Goal: Task Accomplishment & Management: Complete application form

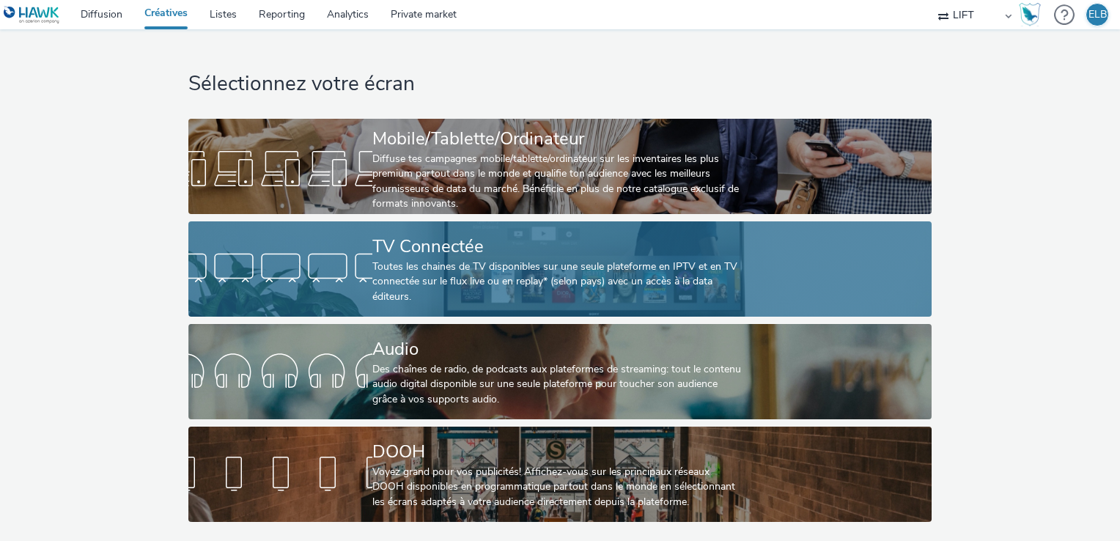
click at [323, 263] on div at bounding box center [280, 269] width 184 height 47
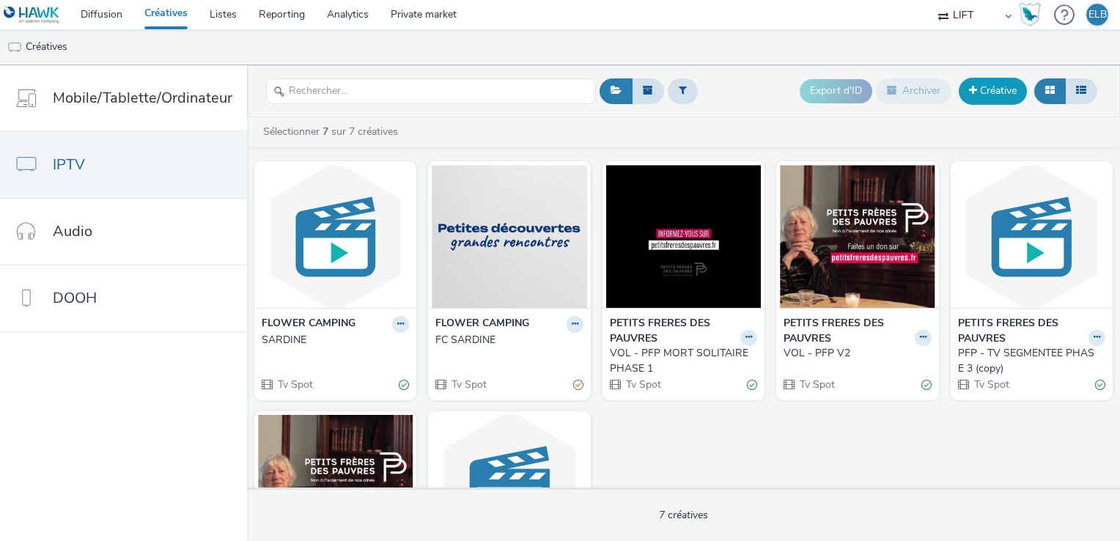
click at [995, 91] on link "Créative" at bounding box center [993, 91] width 68 height 26
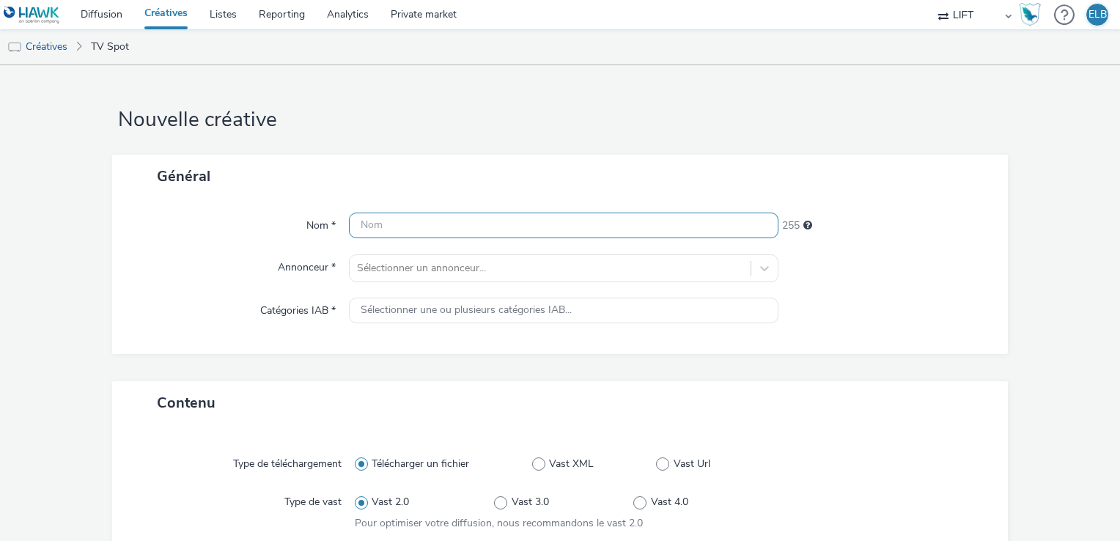
click at [459, 227] on input "text" at bounding box center [564, 226] width 430 height 26
type input "ALLOPNEUS GOODYEAR 2025"
click at [472, 262] on div "Sélectionner un annonceur..." at bounding box center [564, 268] width 430 height 28
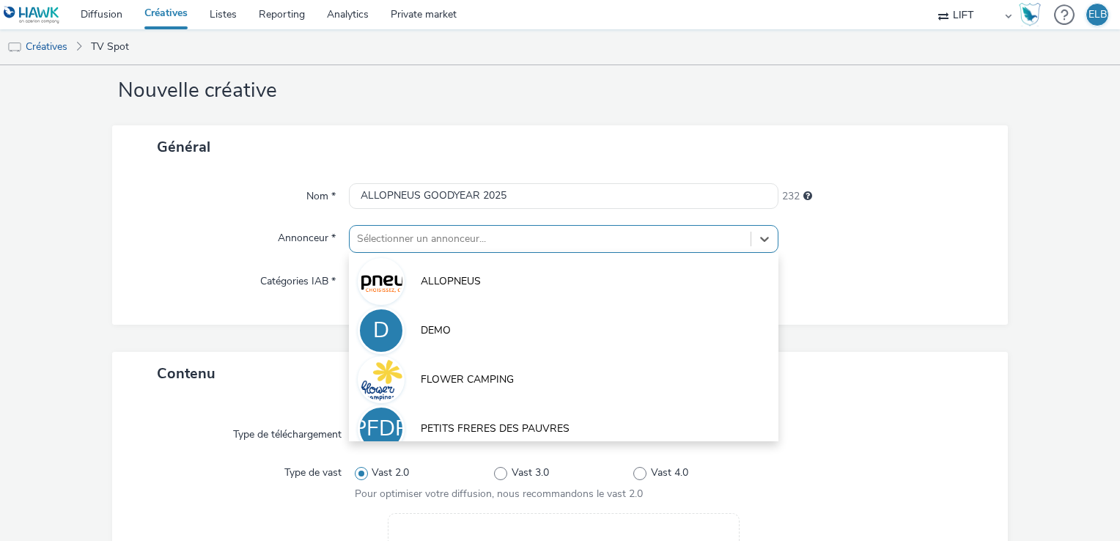
scroll to position [32, 0]
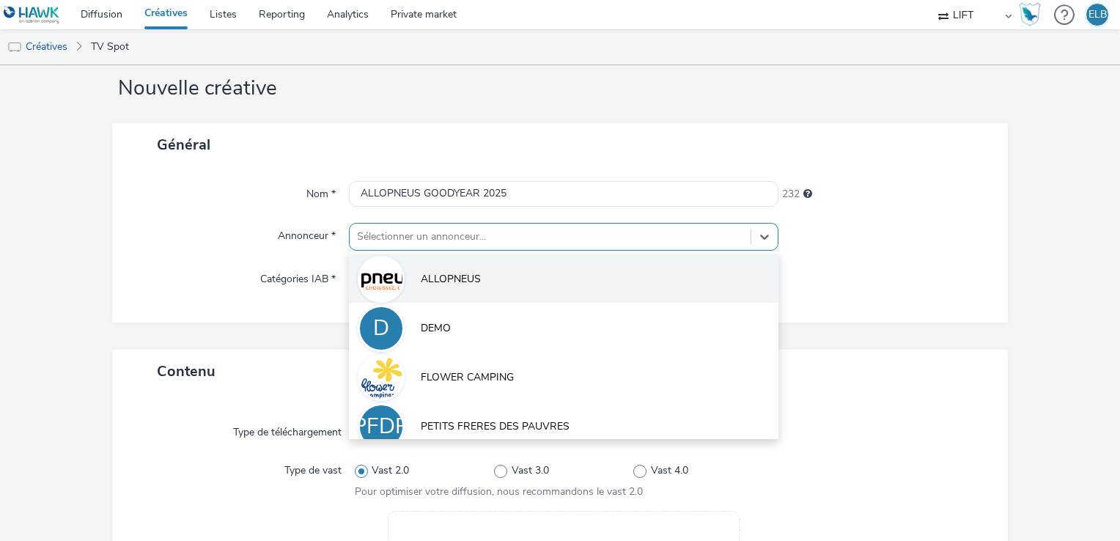
click at [471, 280] on span "ALLOPNEUS" at bounding box center [451, 279] width 60 height 15
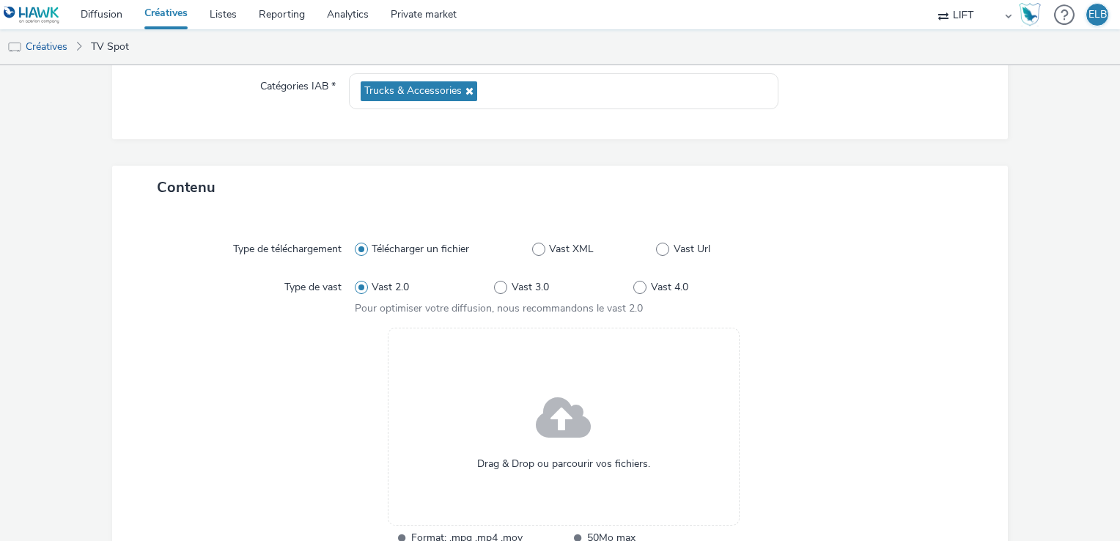
scroll to position [274, 0]
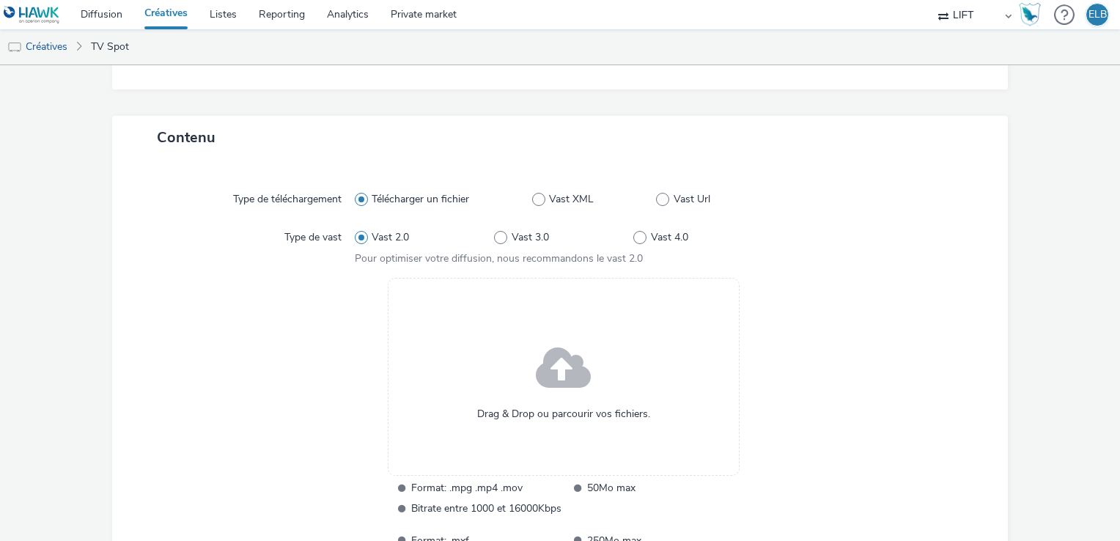
click at [545, 349] on span at bounding box center [563, 369] width 55 height 75
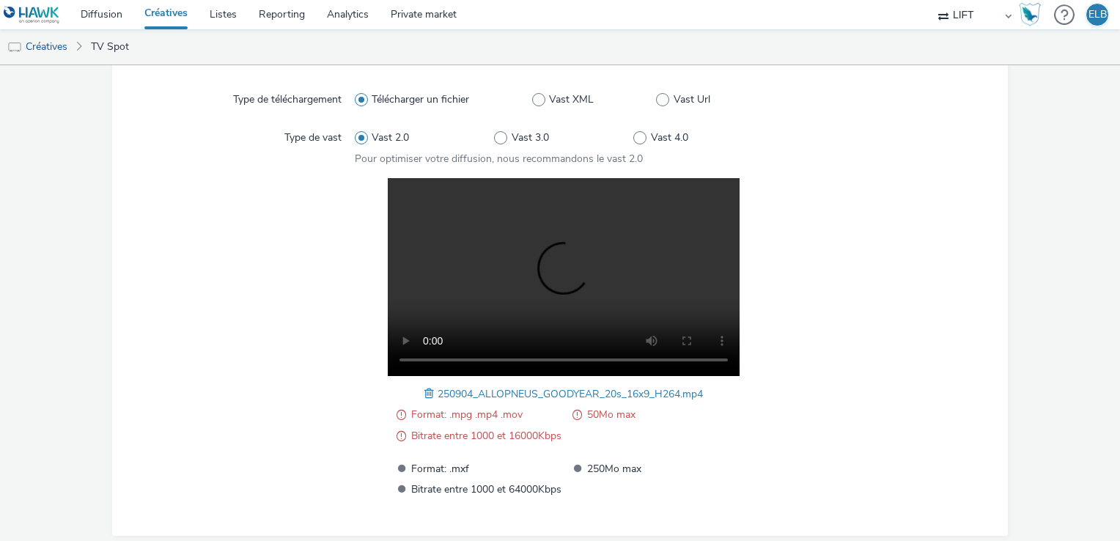
scroll to position [373, 0]
click at [425, 392] on span at bounding box center [431, 394] width 13 height 16
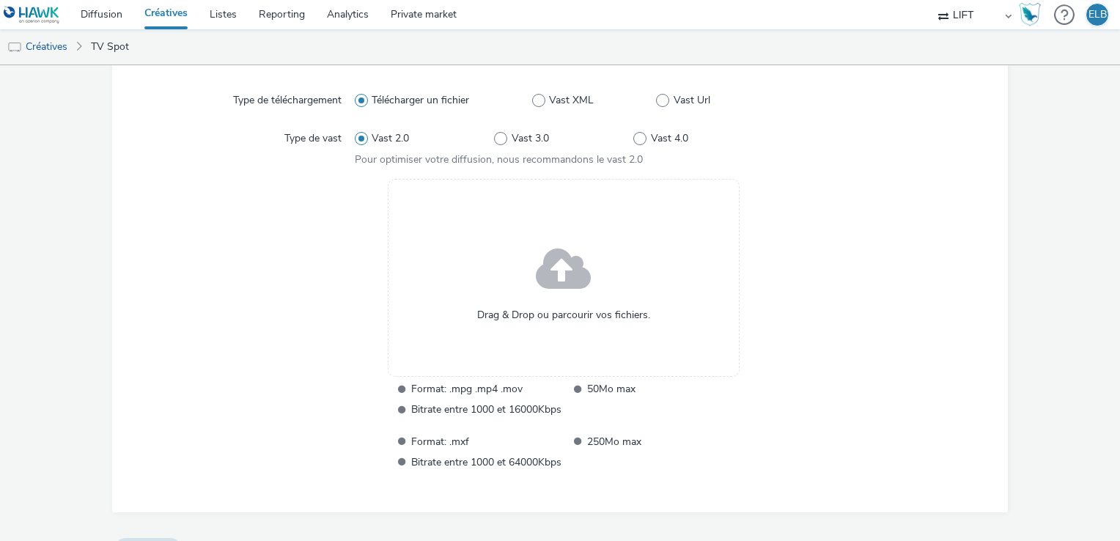
click at [551, 290] on span at bounding box center [563, 270] width 55 height 75
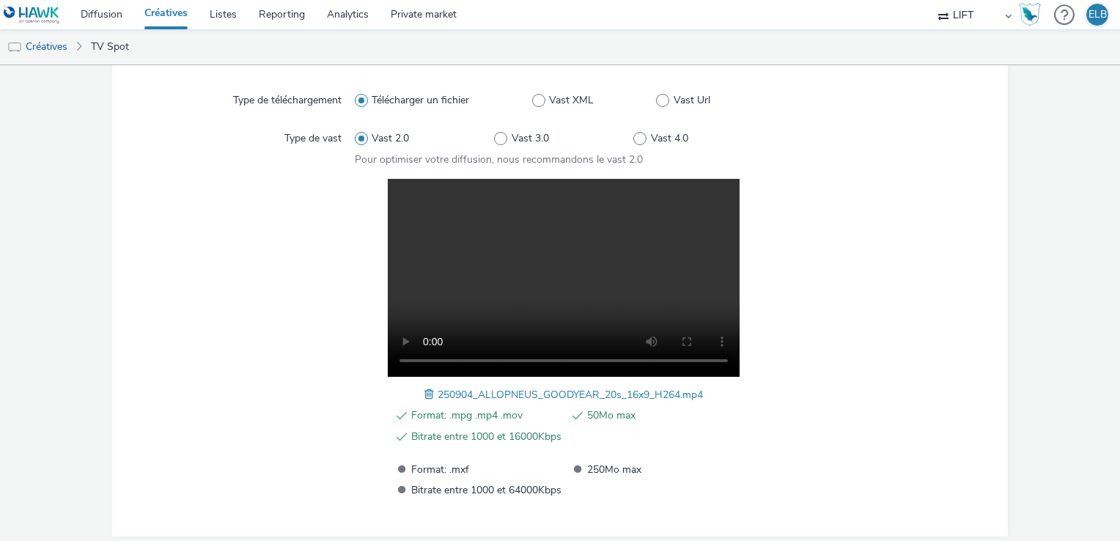
click at [790, 365] on div at bounding box center [877, 339] width 209 height 320
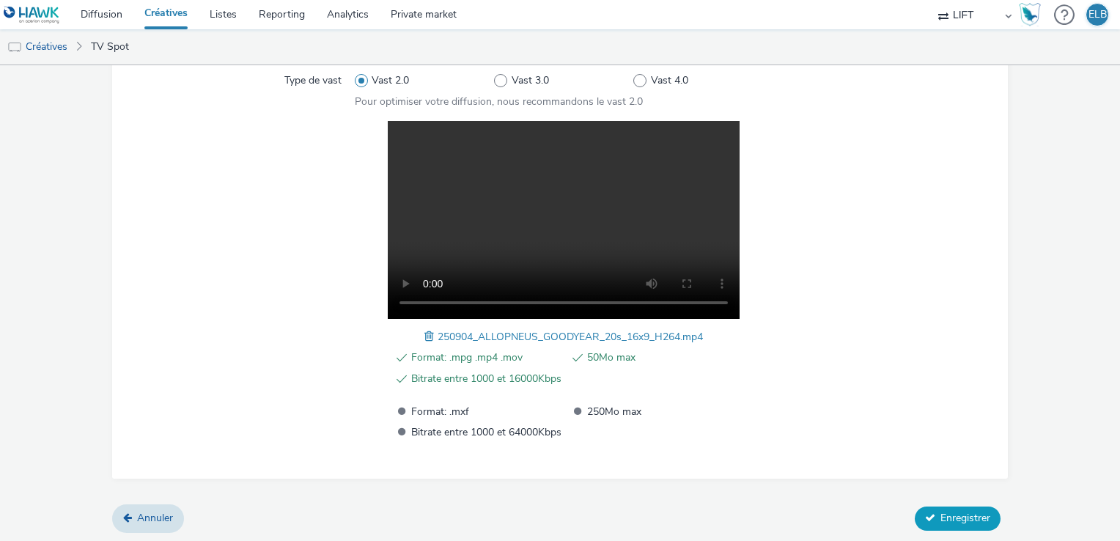
click at [925, 513] on icon at bounding box center [930, 518] width 10 height 10
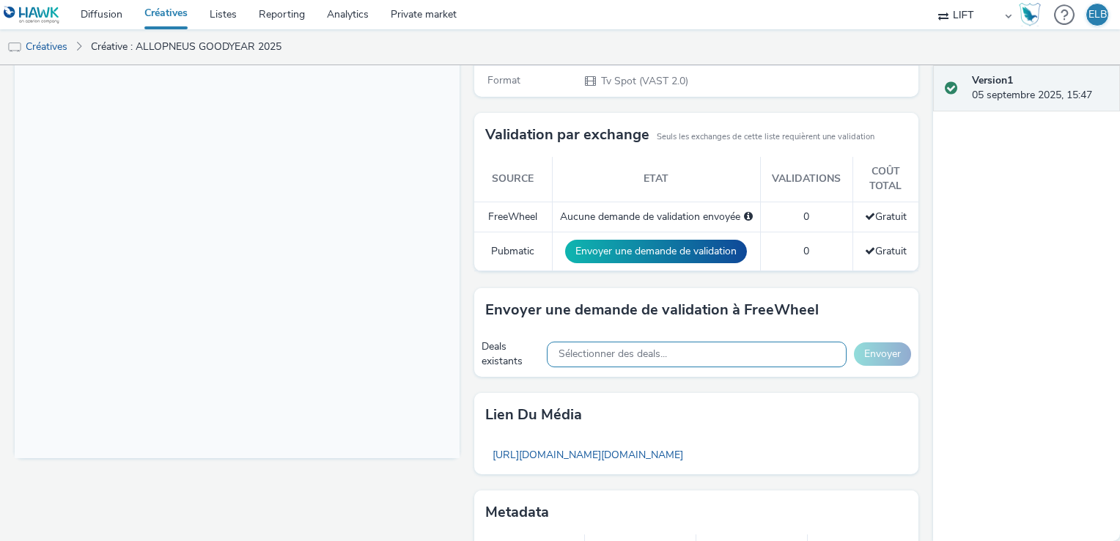
scroll to position [322, 0]
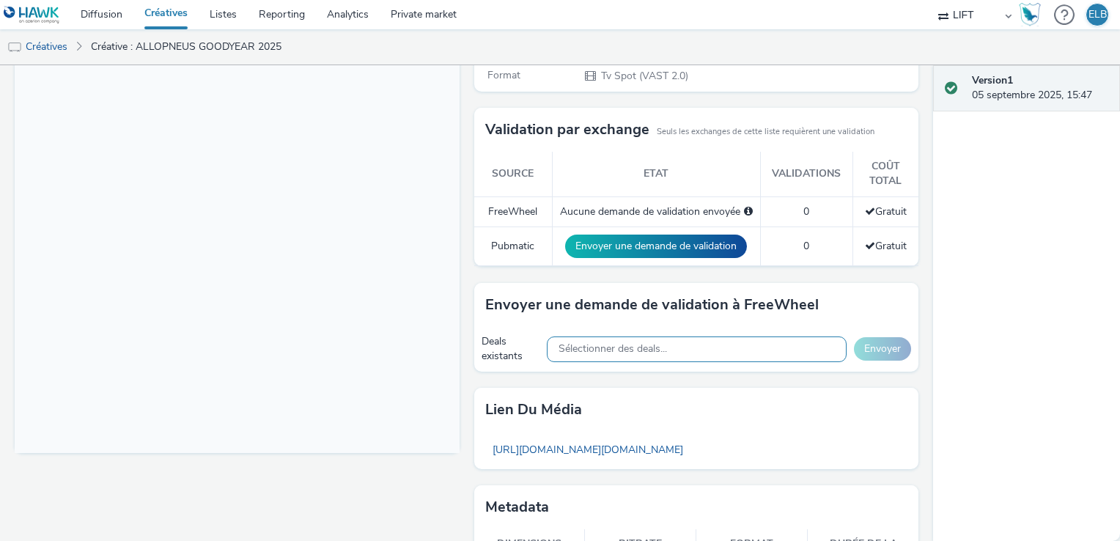
click at [617, 343] on span "Sélectionner des deals..." at bounding box center [613, 349] width 109 height 12
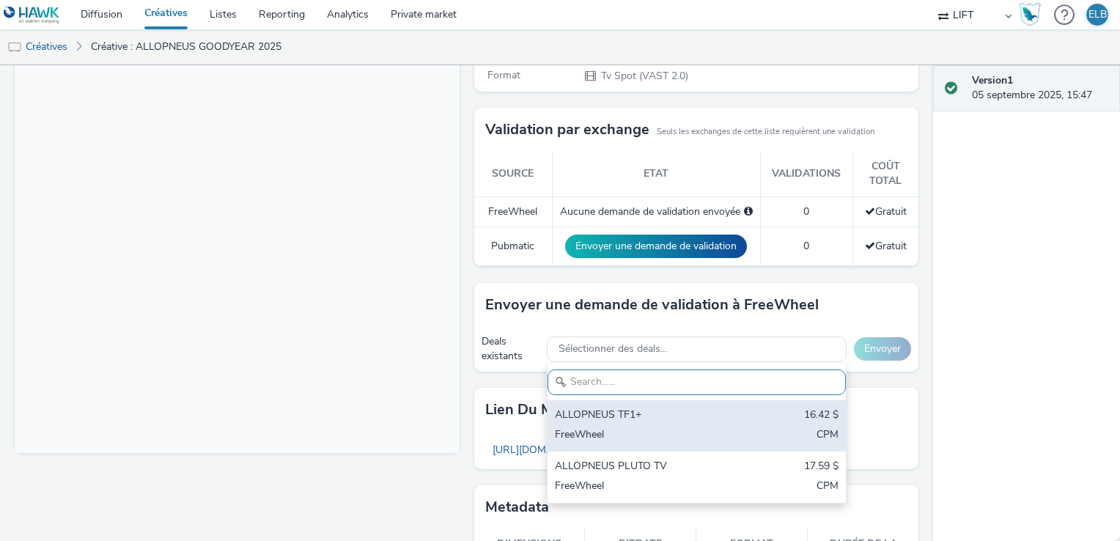
click at [610, 413] on div "ALLOPNEUS TF1+" at bounding box center [648, 416] width 187 height 17
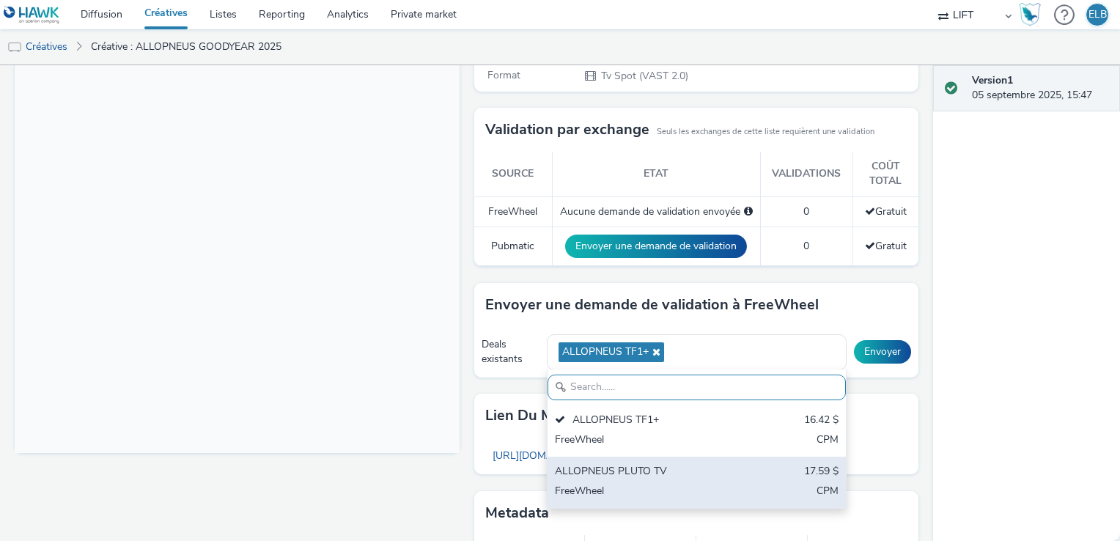
click at [607, 479] on div "ALLOPNEUS PLUTO TV 17.59 $ FreeWheel CPM" at bounding box center [697, 482] width 298 height 51
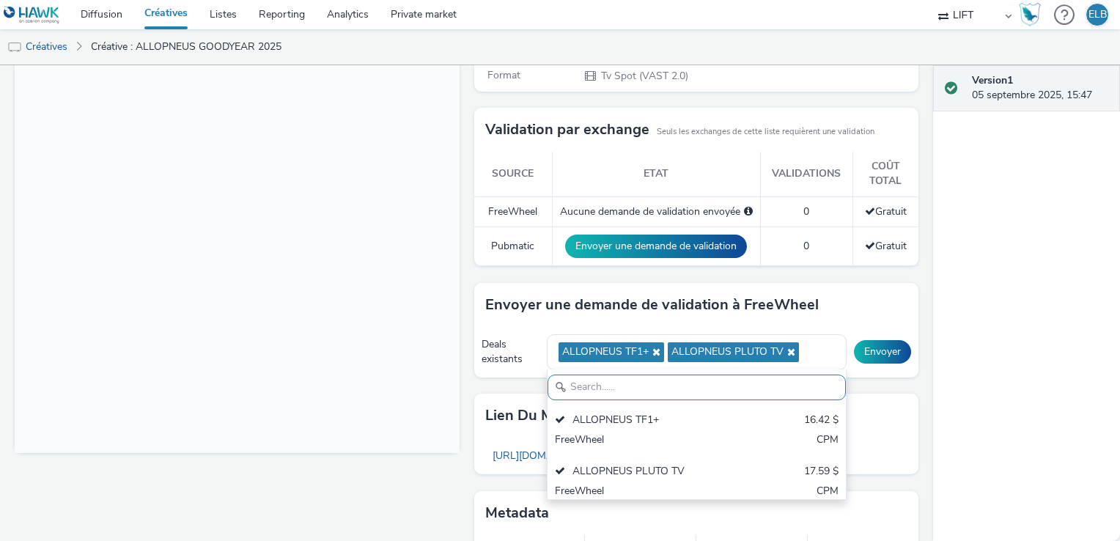
click at [859, 371] on div "Deals existants ALLOPNEUS TF1+ ALLOPNEUS PLUTO TV ALLOPNEUS TF1+ 16.42 $ FreeWh…" at bounding box center [696, 352] width 445 height 51
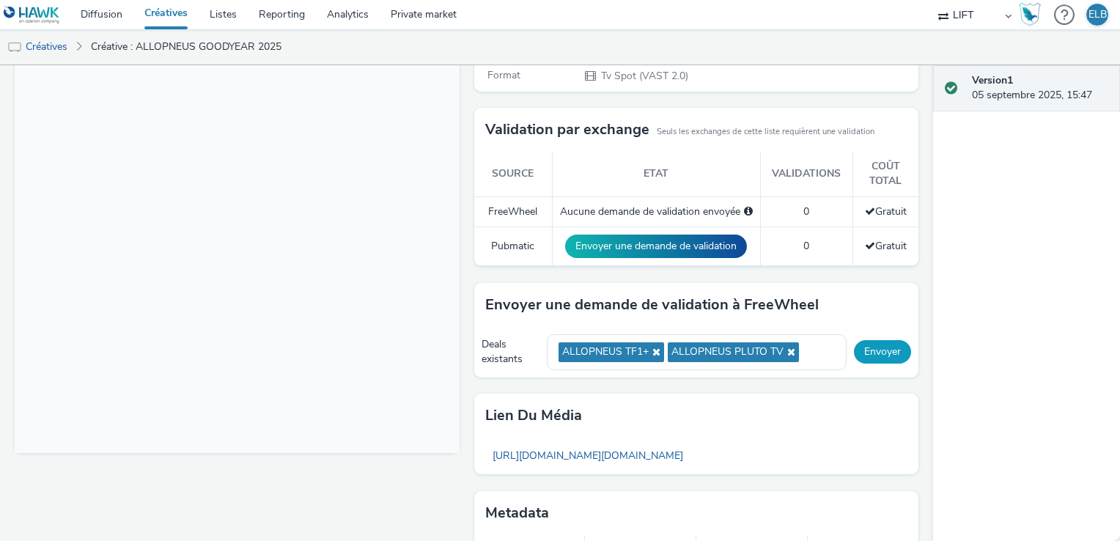
click at [867, 351] on button "Envoyer" at bounding box center [882, 351] width 57 height 23
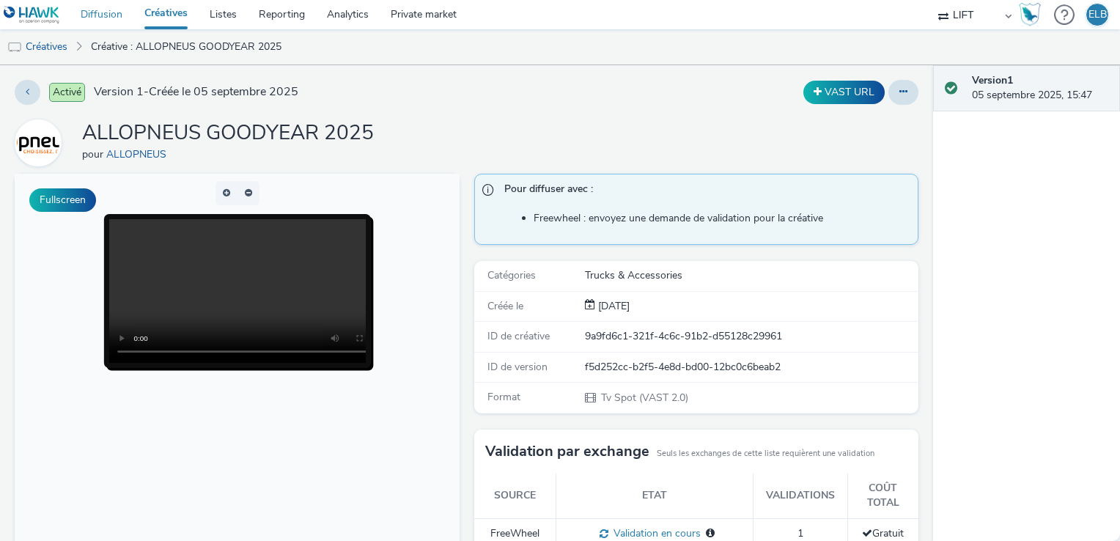
click at [108, 10] on link "Diffusion" at bounding box center [102, 14] width 64 height 29
